Goal: Navigation & Orientation: Find specific page/section

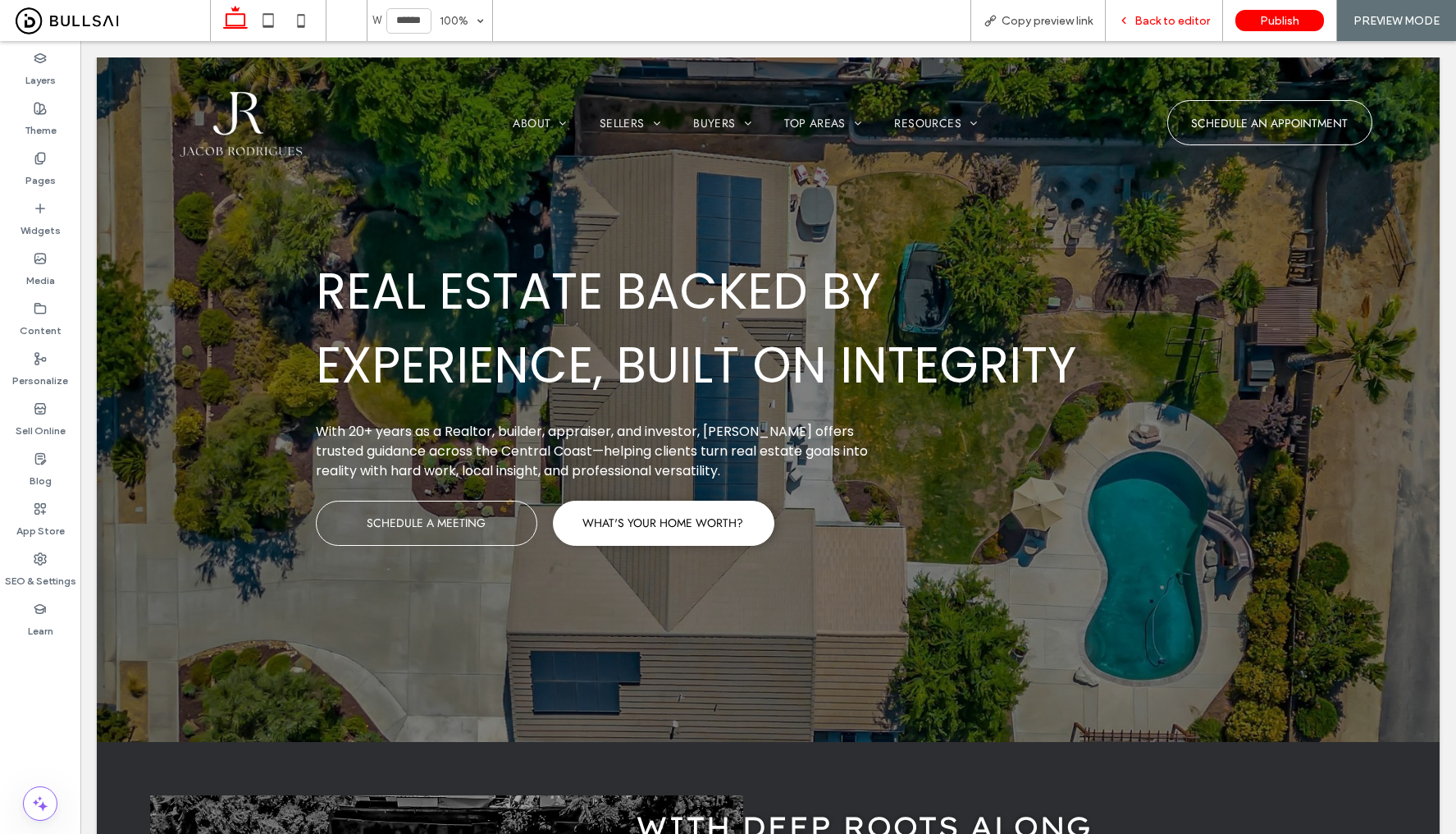
click at [1187, 26] on span "Back to editor" at bounding box center [1172, 20] width 75 height 14
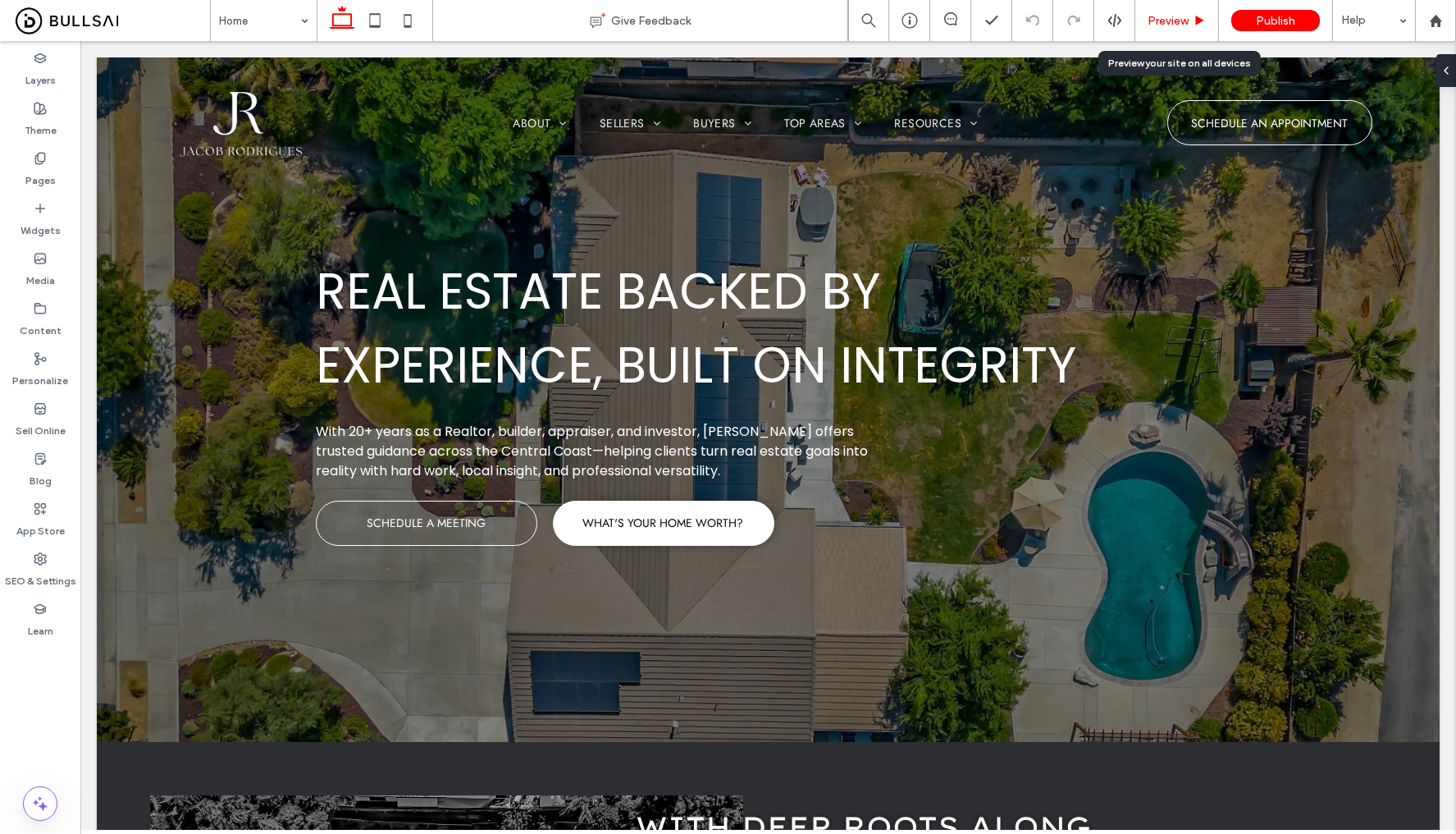
click at [1166, 23] on span "Preview" at bounding box center [1167, 20] width 41 height 14
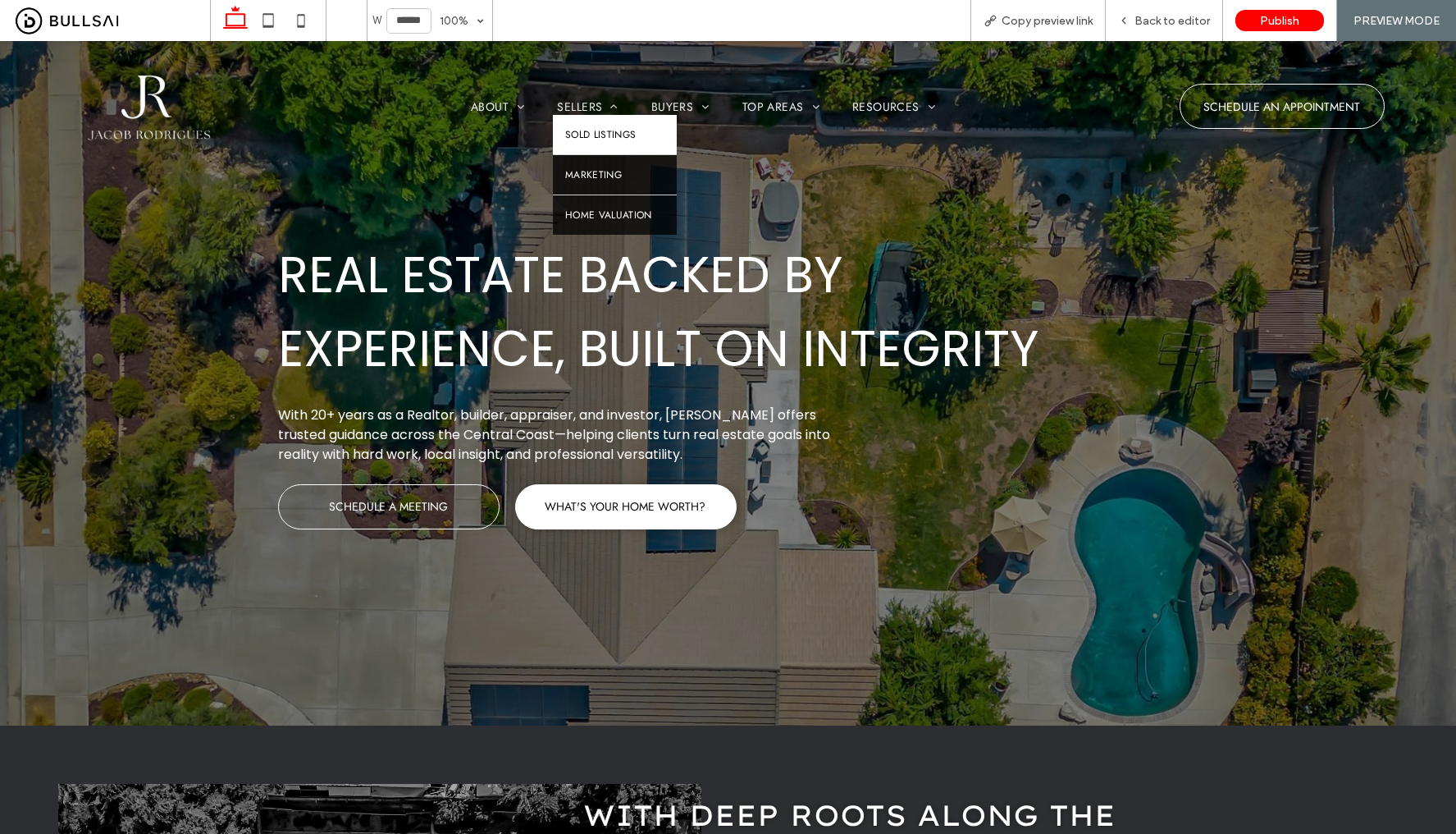
click at [599, 129] on span "Sold Listings" at bounding box center [601, 135] width 71 height 15
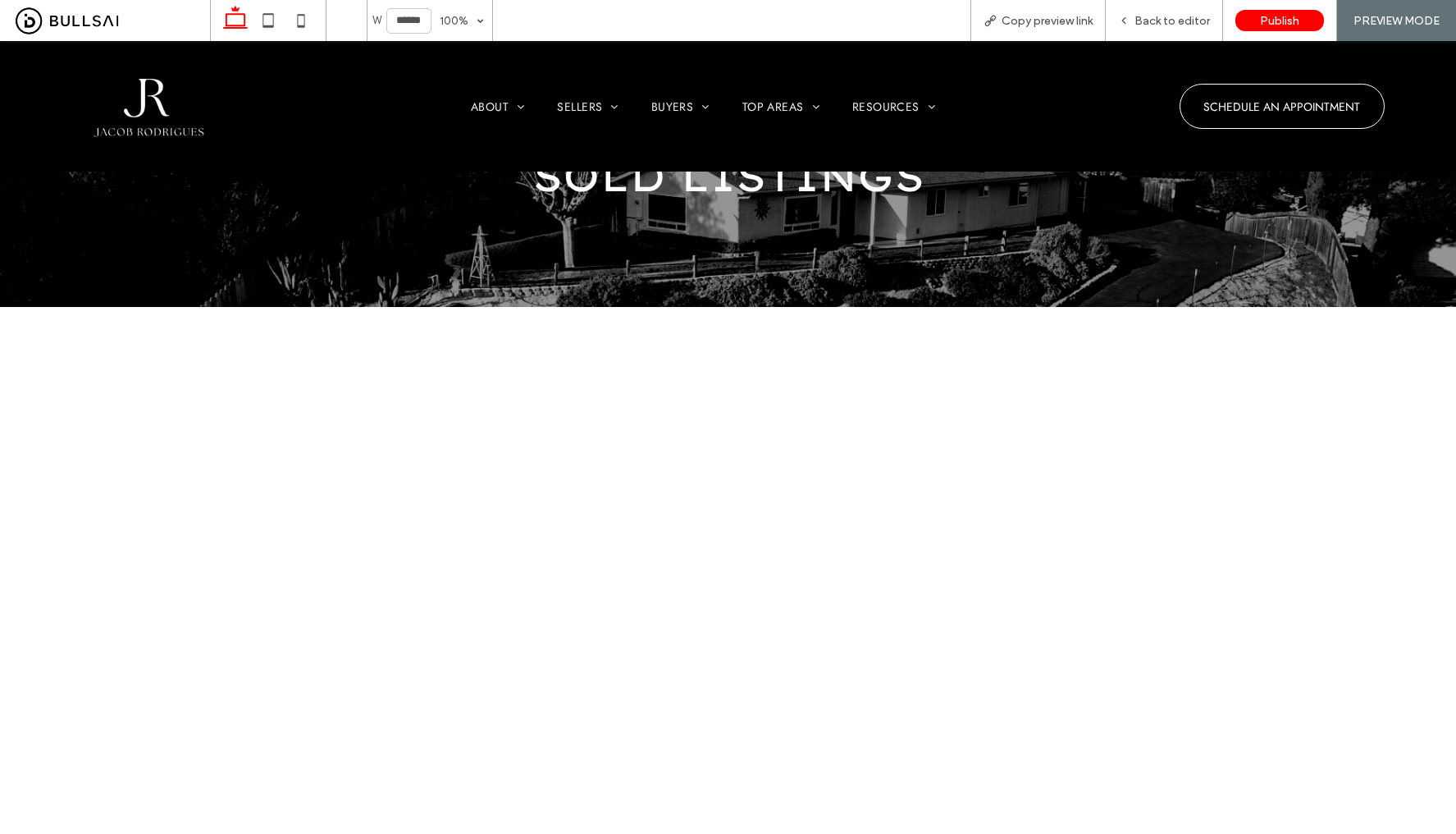
scroll to position [145, 0]
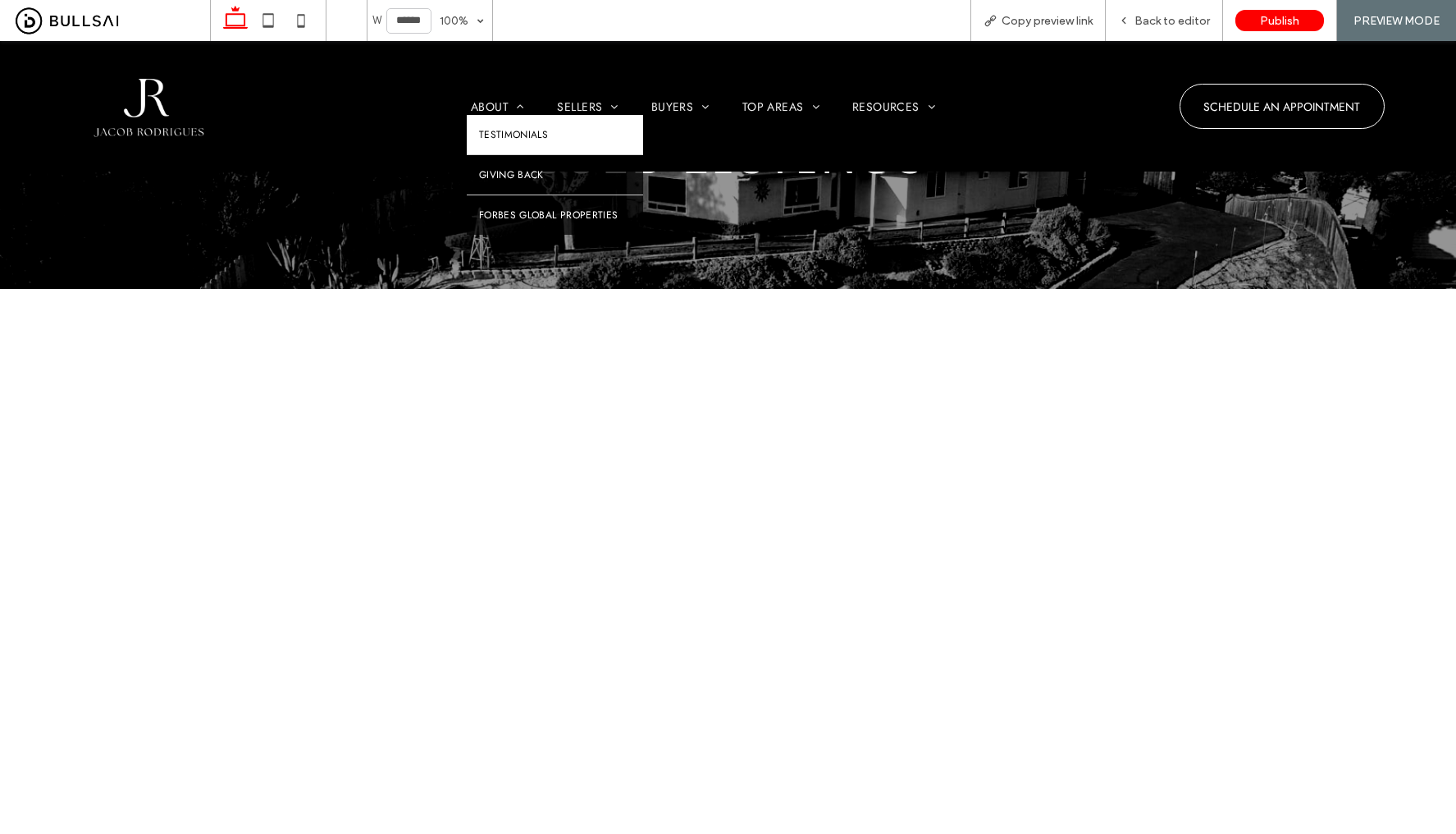
click at [522, 130] on span "Testimonials" at bounding box center [513, 135] width 69 height 15
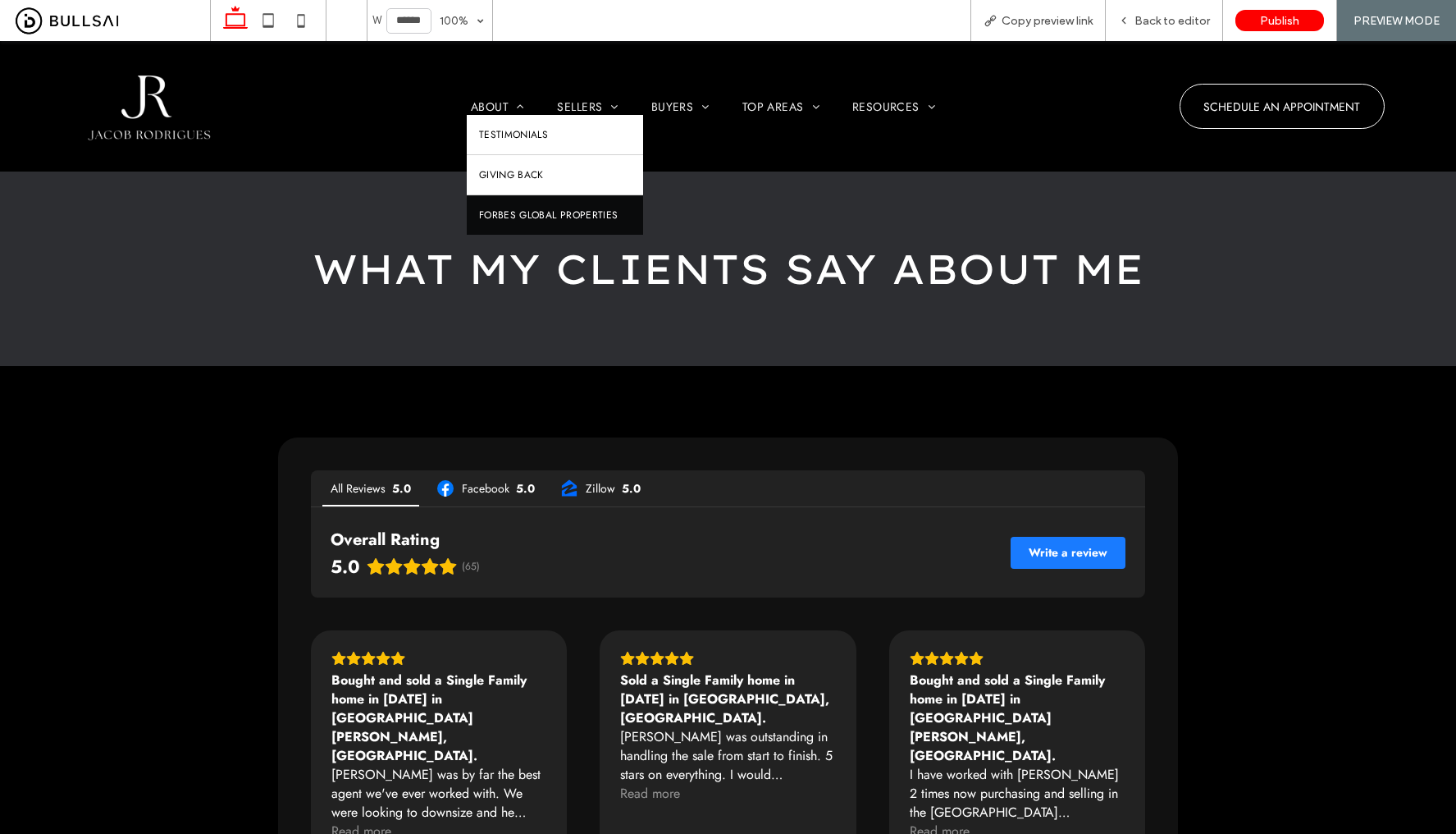
click at [503, 168] on span "Giving Back" at bounding box center [511, 175] width 65 height 15
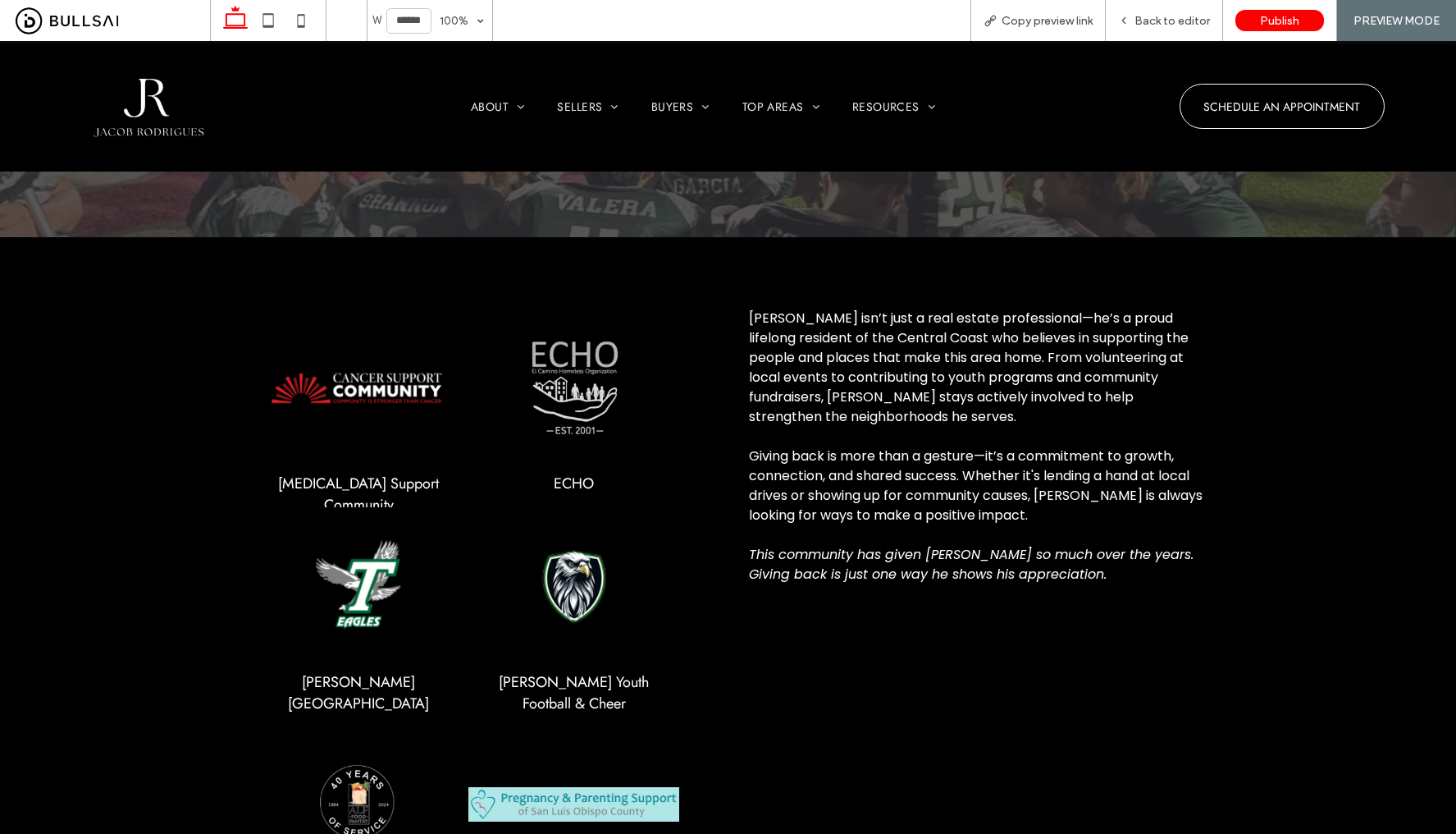
scroll to position [29, 0]
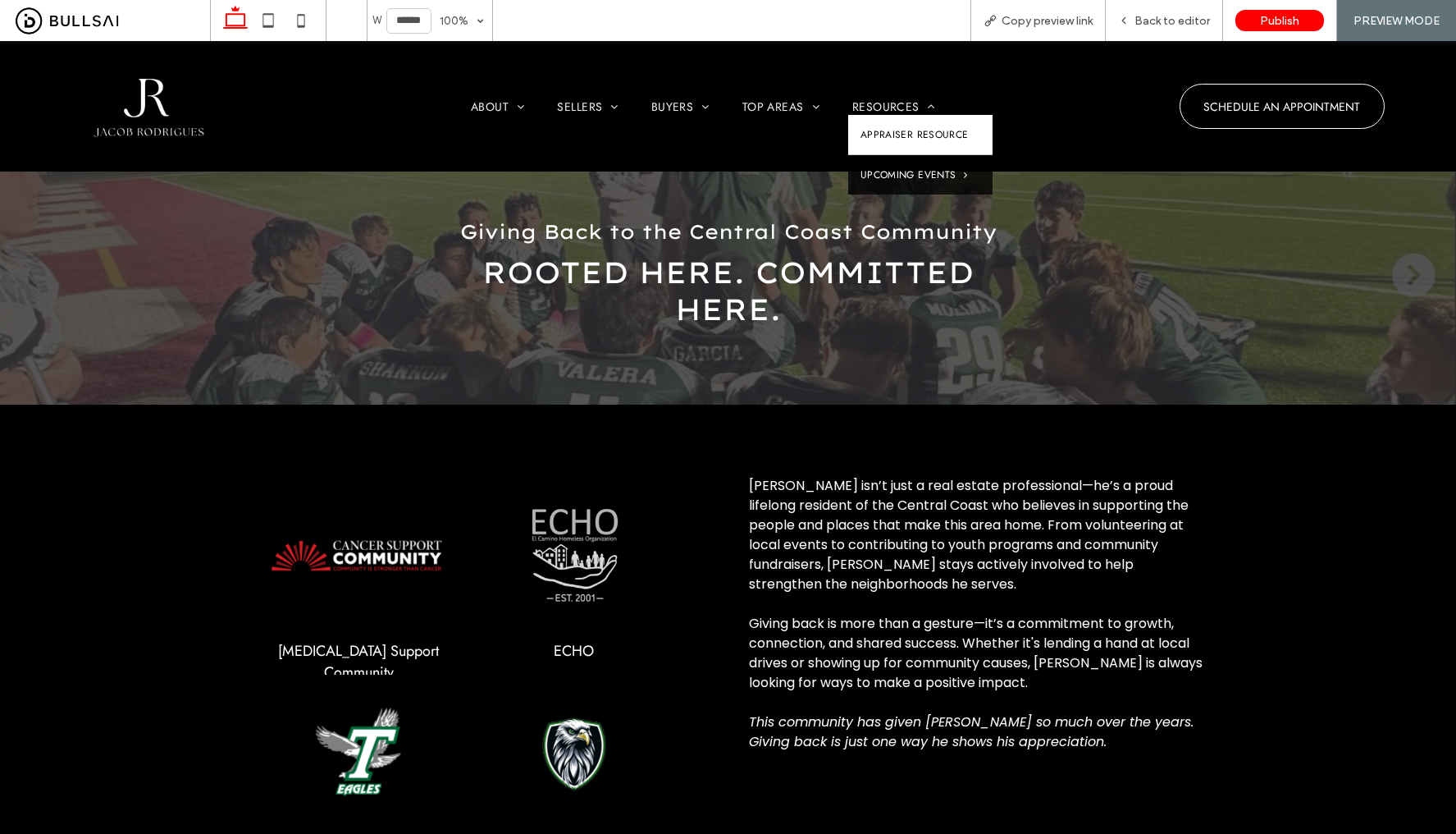
click at [907, 126] on link "Appraiser Resource" at bounding box center [921, 134] width 145 height 39
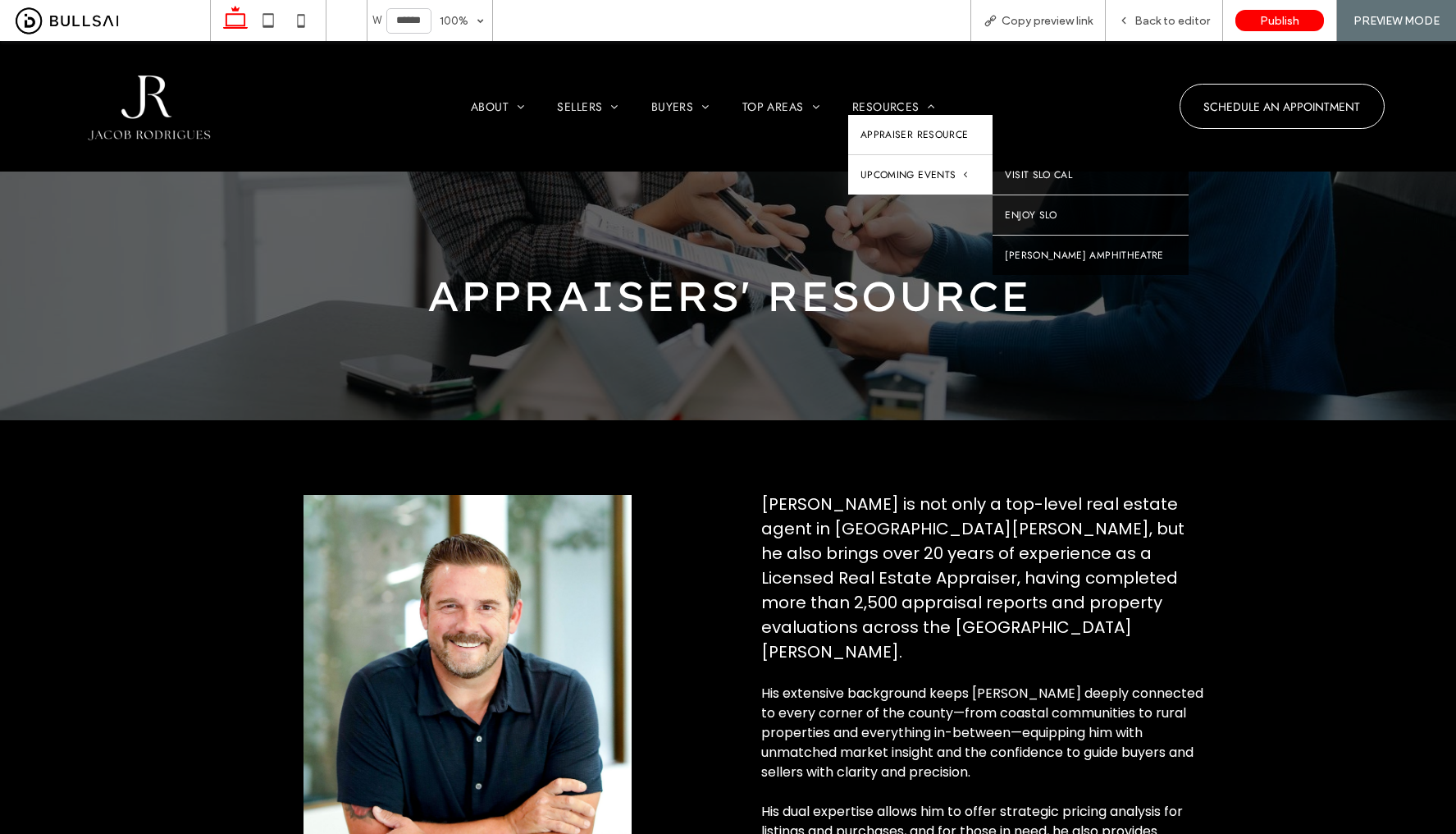
click at [926, 169] on span "Upcoming Events" at bounding box center [914, 175] width 107 height 15
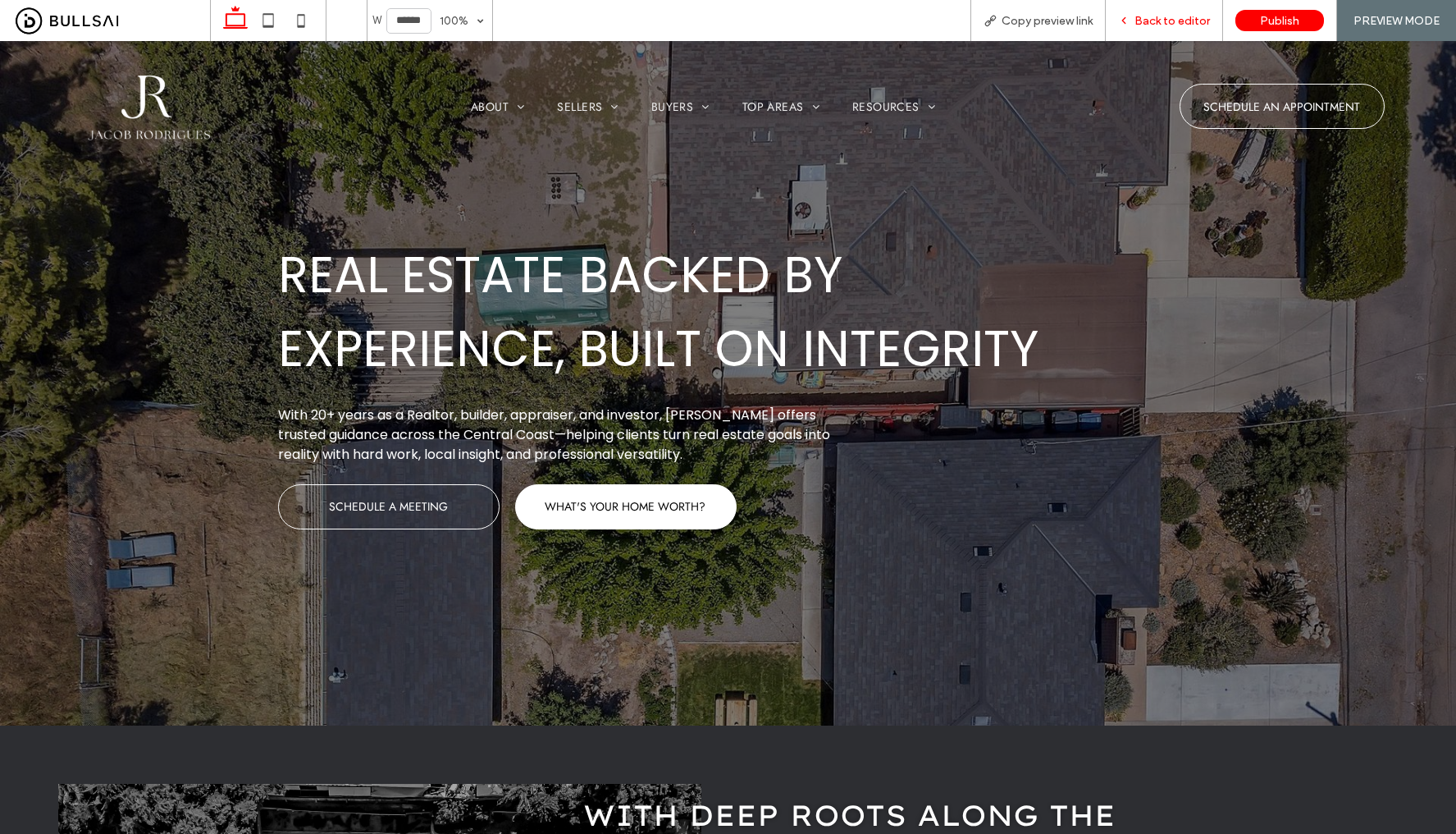
click at [1154, 27] on div "Back to editor" at bounding box center [1165, 20] width 117 height 41
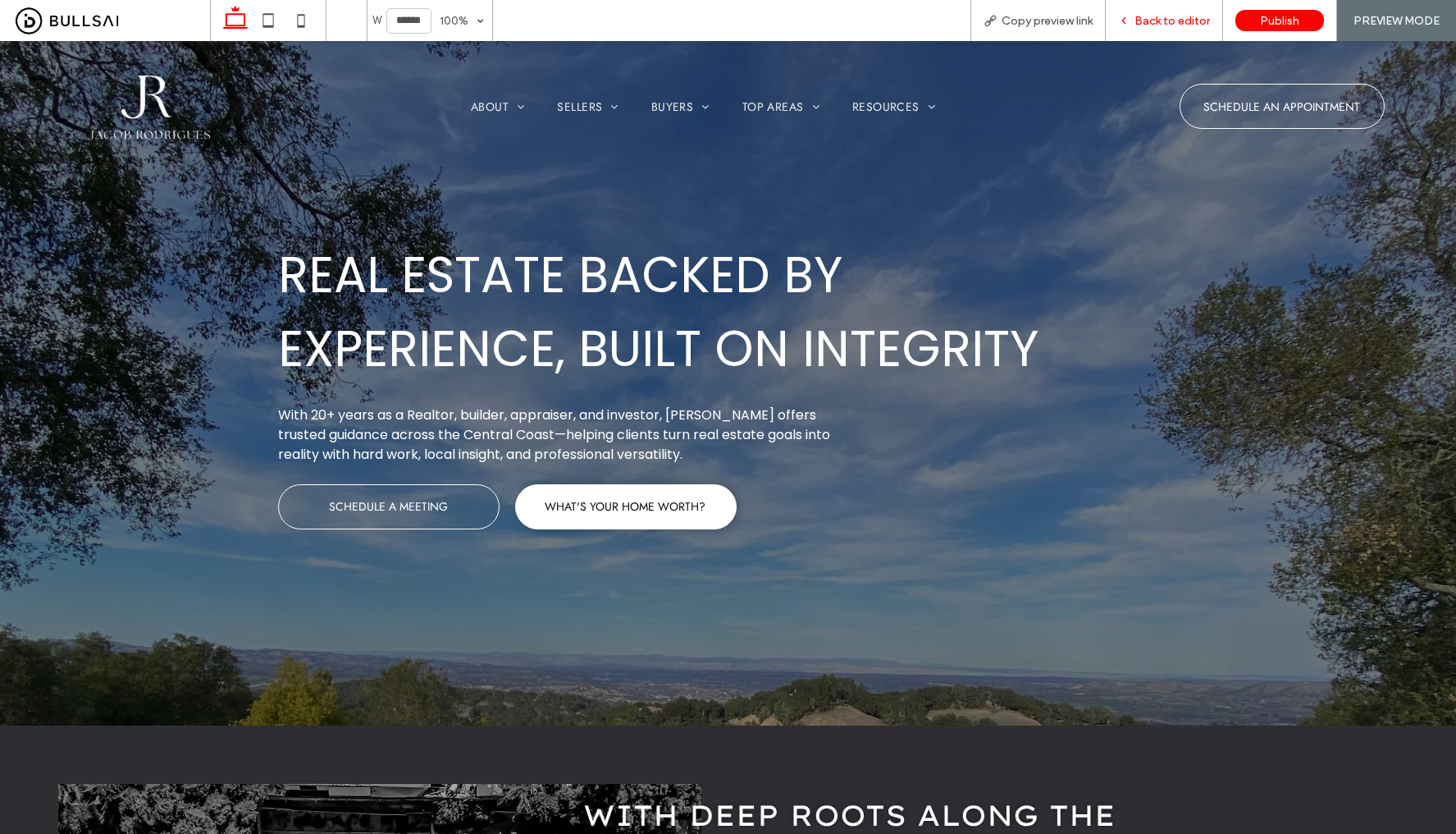
click at [1174, 20] on span "Back to editor" at bounding box center [1172, 20] width 75 height 14
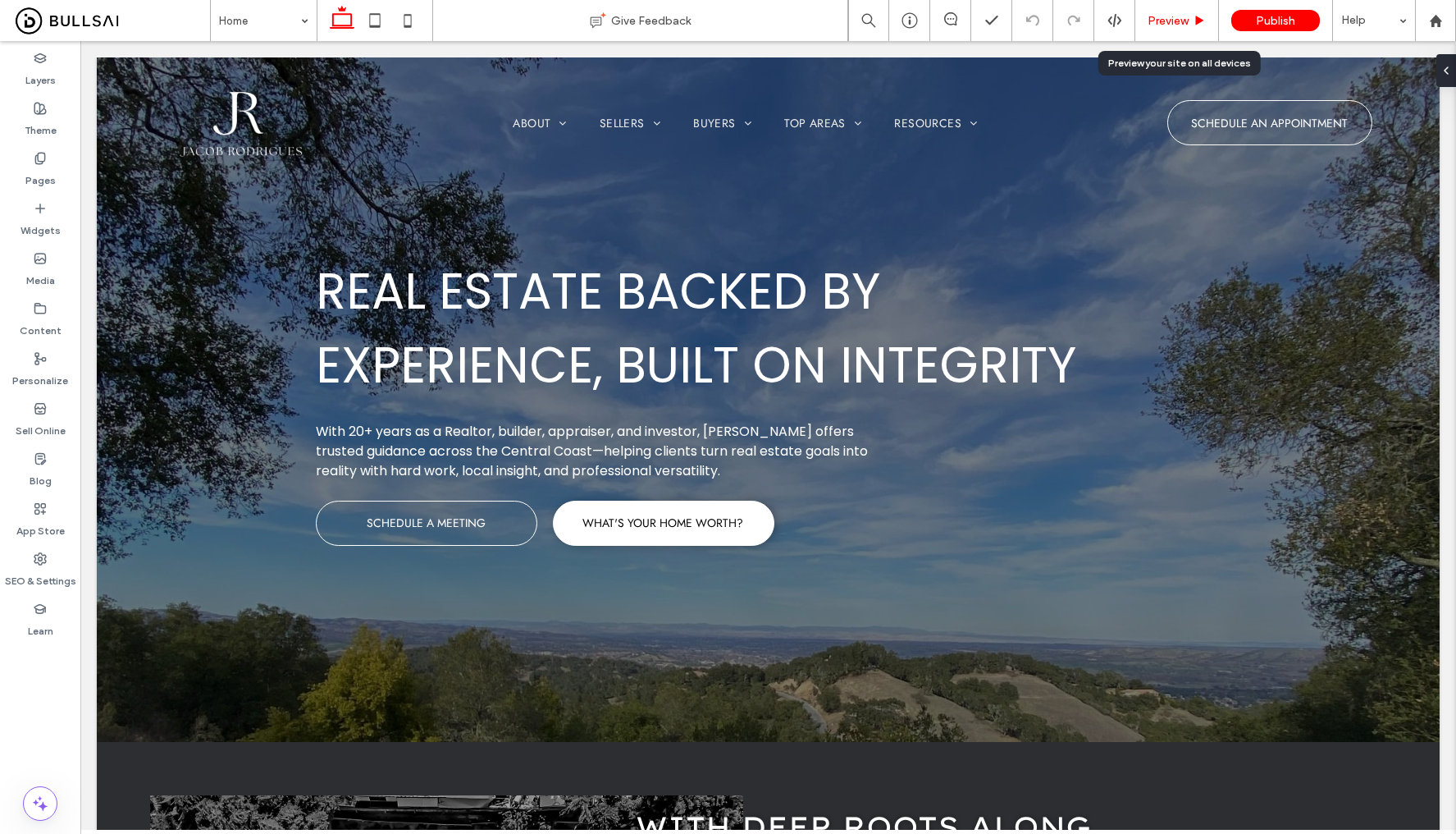
click at [1171, 19] on span "Preview" at bounding box center [1167, 20] width 41 height 14
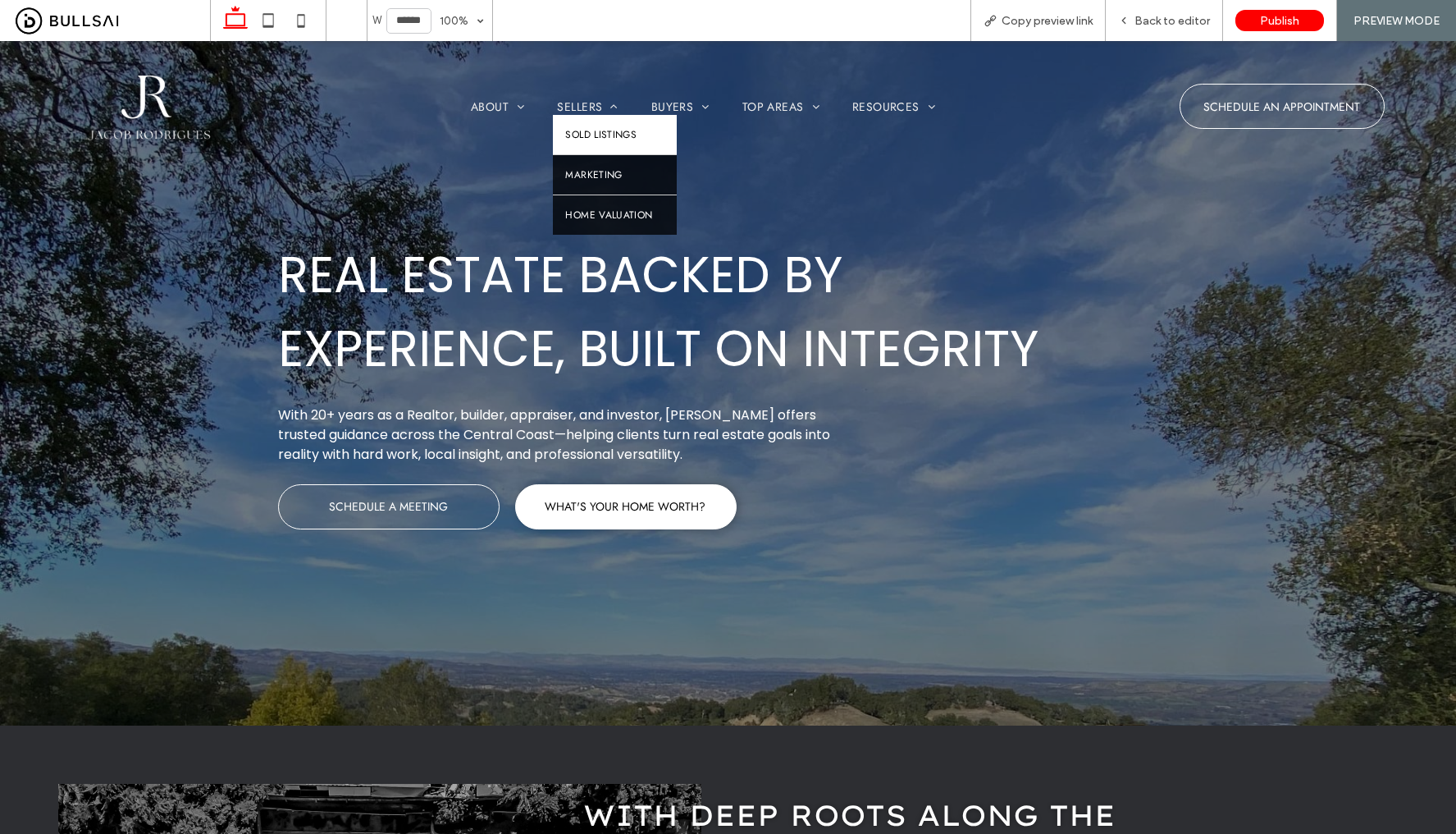
click at [584, 121] on link "Sold Listings" at bounding box center [614, 134] width 124 height 39
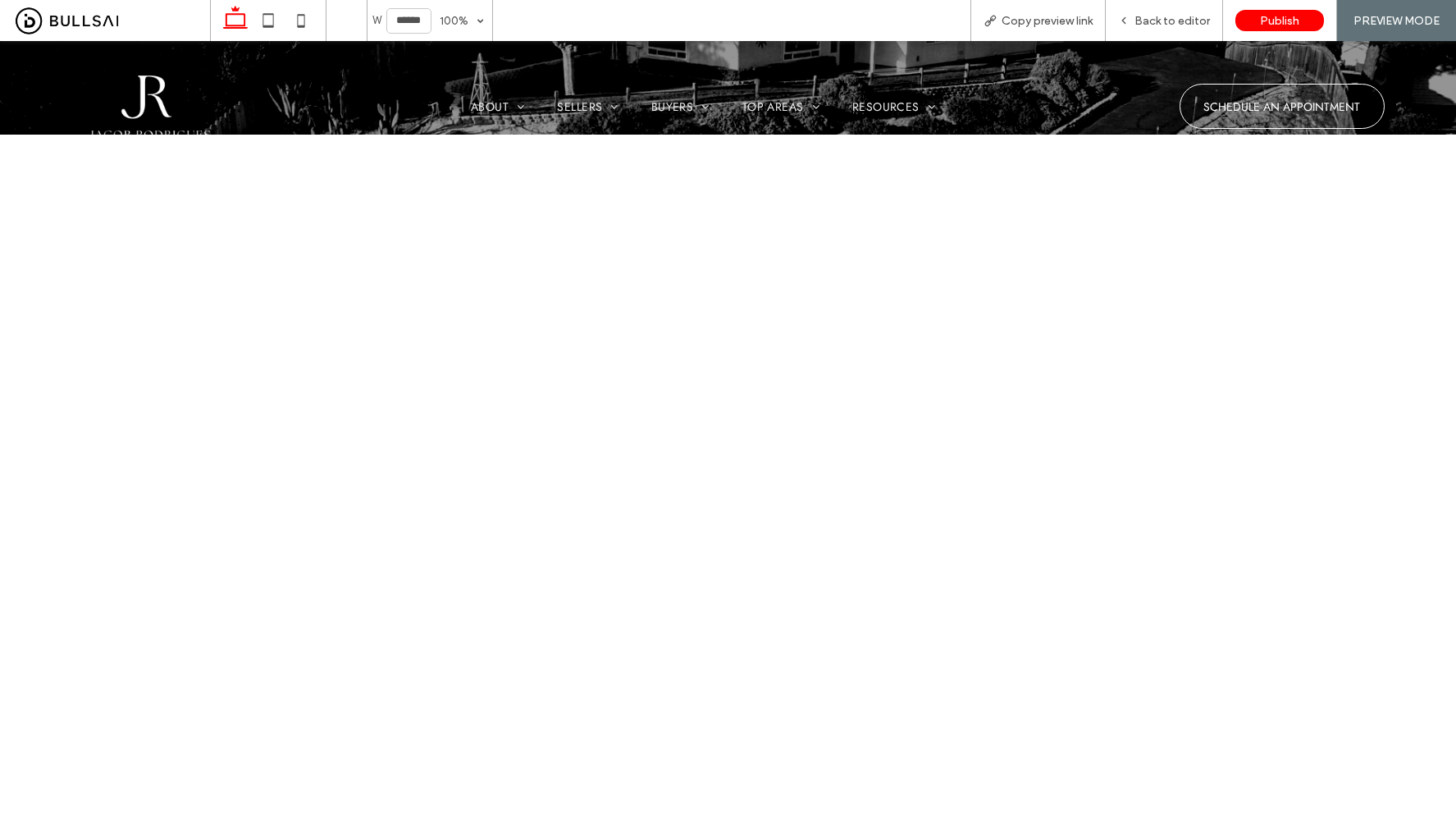
scroll to position [321, 0]
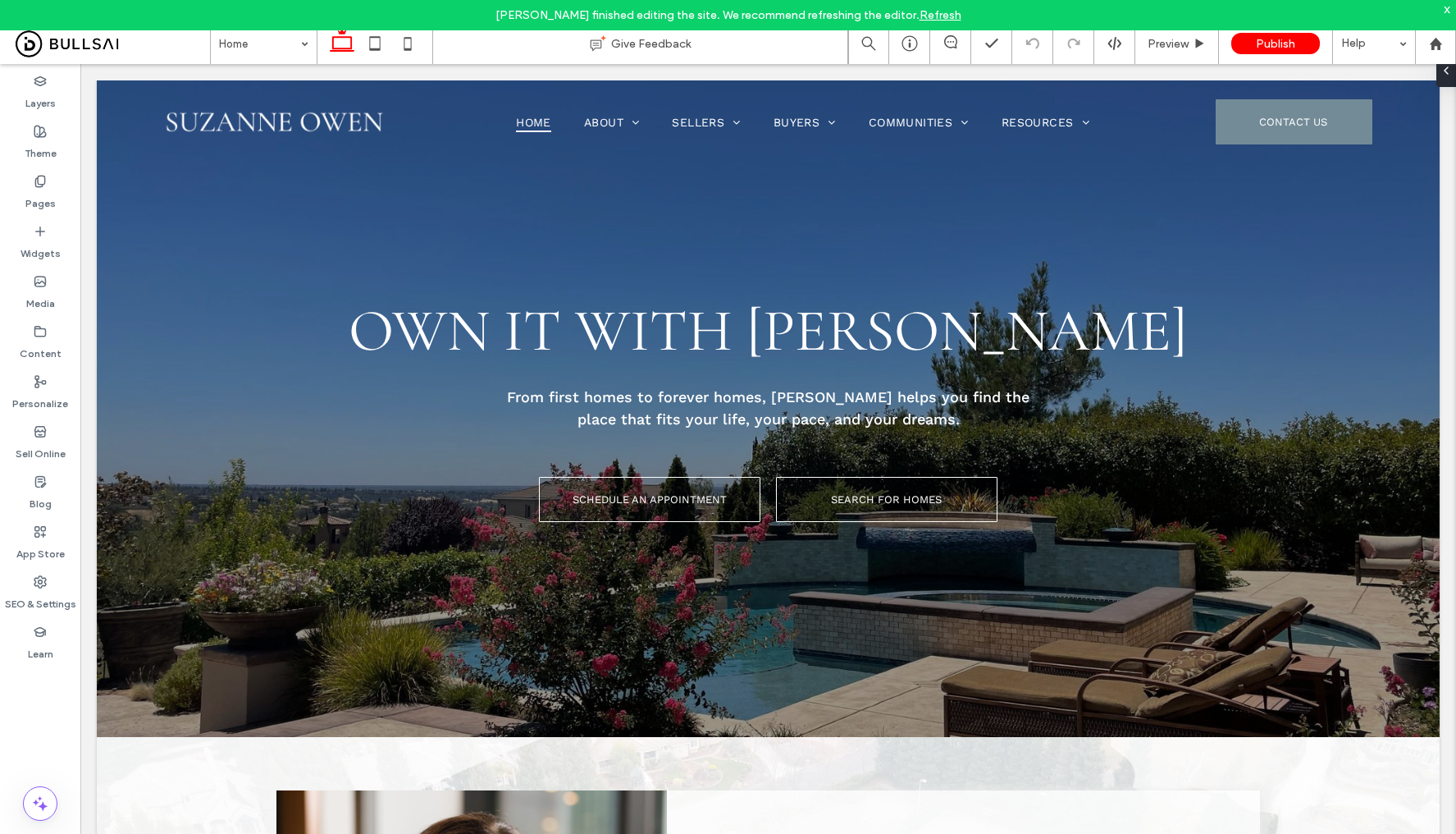
click at [920, 13] on link "Refresh" at bounding box center [941, 15] width 42 height 14
